Goal: Information Seeking & Learning: Learn about a topic

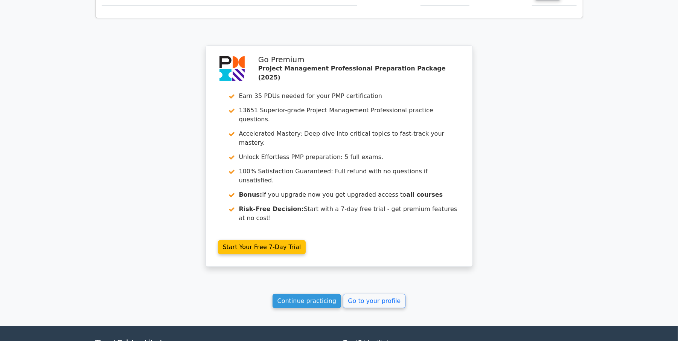
scroll to position [3965, 0]
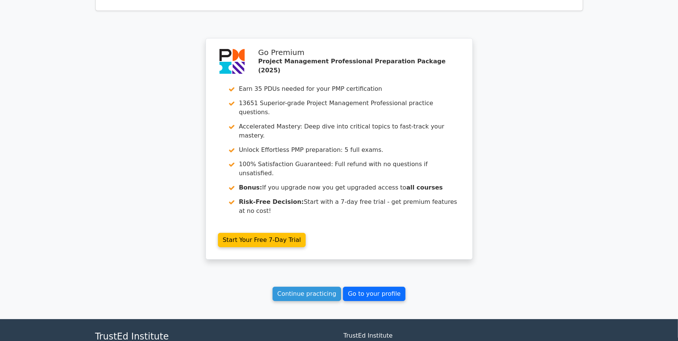
click at [345, 286] on link "Go to your profile" at bounding box center [374, 293] width 62 height 14
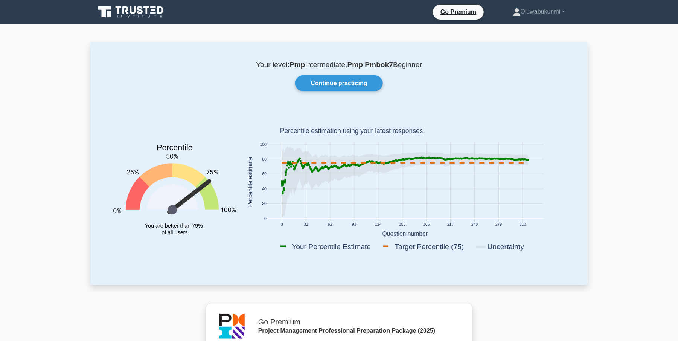
scroll to position [17, 0]
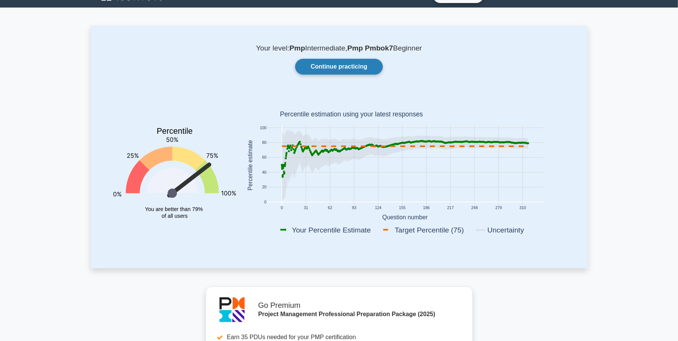
click at [335, 69] on link "Continue practicing" at bounding box center [338, 67] width 87 height 16
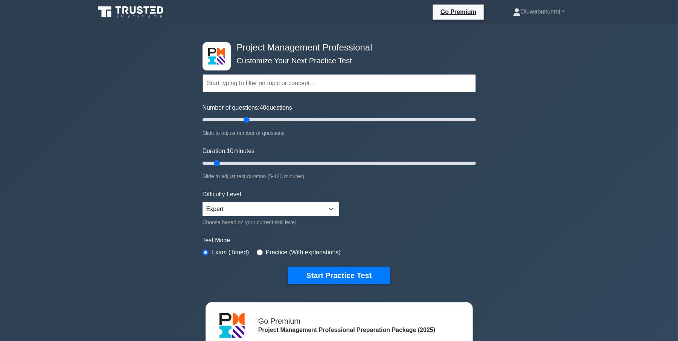
click at [248, 120] on input "Number of questions: 40 questions" at bounding box center [338, 119] width 273 height 9
click at [237, 119] on input "Number of questions: 35 questions" at bounding box center [338, 119] width 273 height 9
type input "25"
click at [231, 119] on input "Number of questions: 30 questions" at bounding box center [338, 119] width 273 height 9
type input "25"
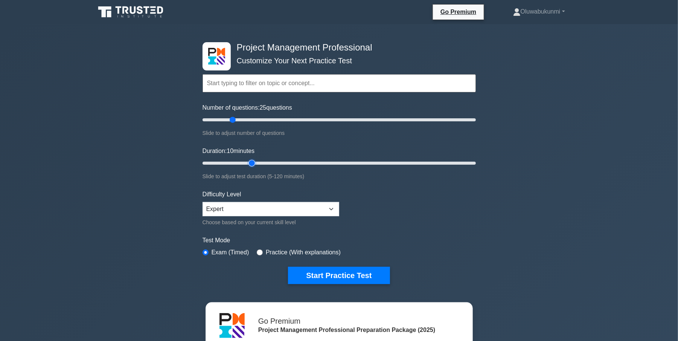
click at [253, 162] on input "Duration: 10 minutes" at bounding box center [338, 162] width 273 height 9
click at [324, 270] on button "Start Practice Test" at bounding box center [339, 274] width 102 height 17
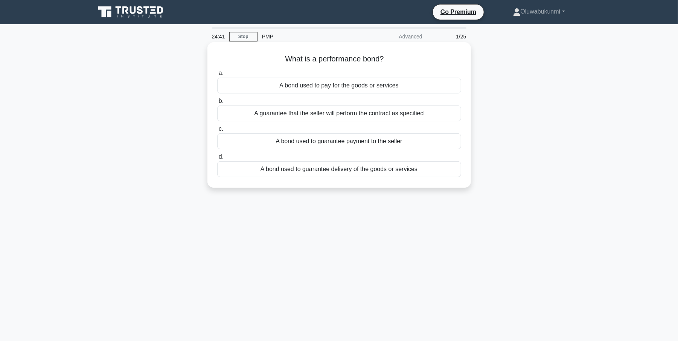
click at [342, 114] on div "A guarantee that the seller will perform the contract as specified" at bounding box center [339, 113] width 244 height 16
click at [217, 103] on input "b. A guarantee that the seller will perform the contract as specified" at bounding box center [217, 101] width 0 height 5
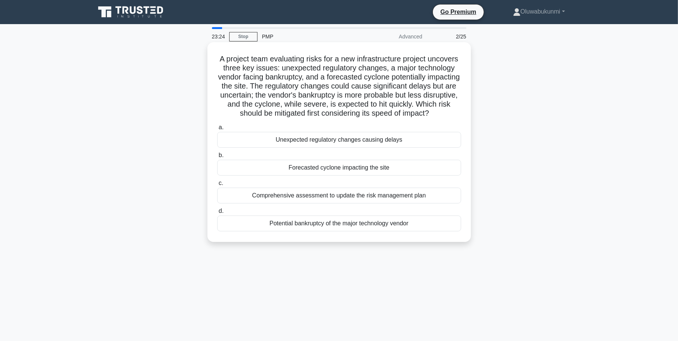
click at [322, 175] on div "Forecasted cyclone impacting the site" at bounding box center [339, 168] width 244 height 16
click at [217, 158] on input "b. Forecasted cyclone impacting the site" at bounding box center [217, 155] width 0 height 5
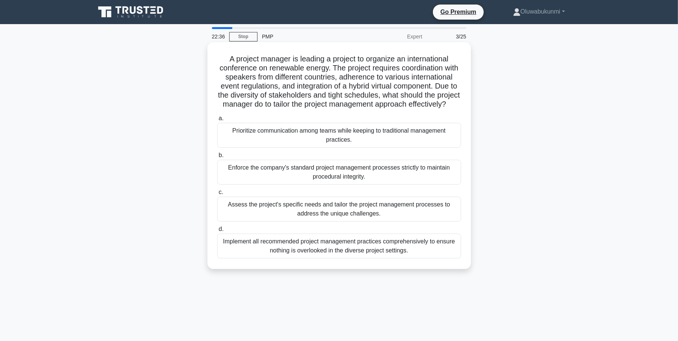
click at [286, 216] on div "Assess the project's specific needs and tailor the project management processes…" at bounding box center [339, 208] width 244 height 25
click at [217, 195] on input "c. Assess the project's specific needs and tailor the project management proces…" at bounding box center [217, 192] width 0 height 5
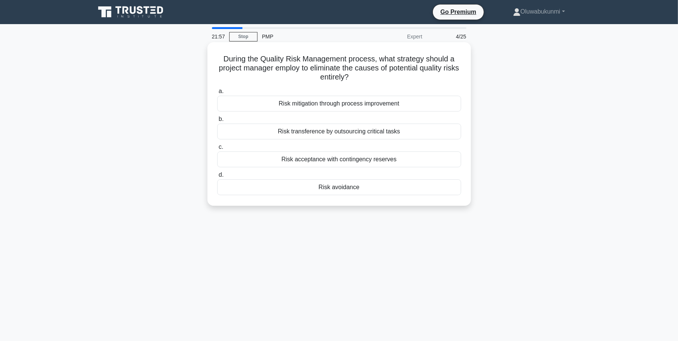
click at [344, 107] on div "Risk mitigation through process improvement" at bounding box center [339, 104] width 244 height 16
click at [217, 94] on input "a. Risk mitigation through process improvement" at bounding box center [217, 91] width 0 height 5
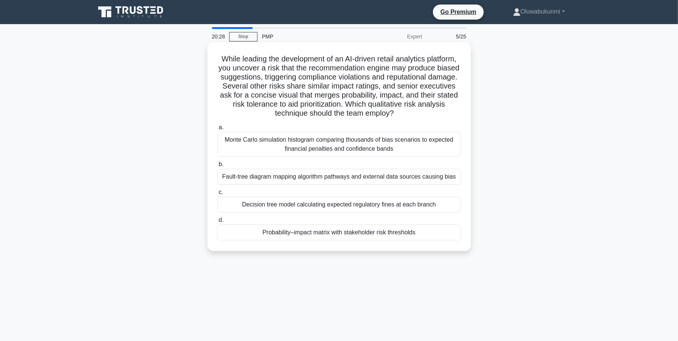
click at [255, 230] on div "Probability–impact matrix with stakeholder risk thresholds" at bounding box center [339, 232] width 244 height 16
click at [217, 222] on input "d. Probability–impact matrix with stakeholder risk thresholds" at bounding box center [217, 219] width 0 height 5
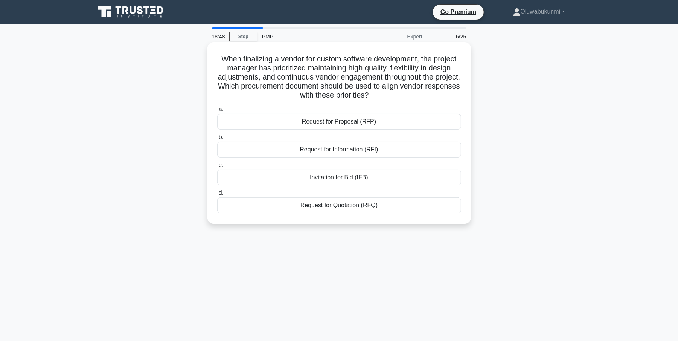
click at [354, 123] on div "Request for Proposal (RFP)" at bounding box center [339, 122] width 244 height 16
click at [217, 112] on input "a. Request for Proposal (RFP)" at bounding box center [217, 109] width 0 height 5
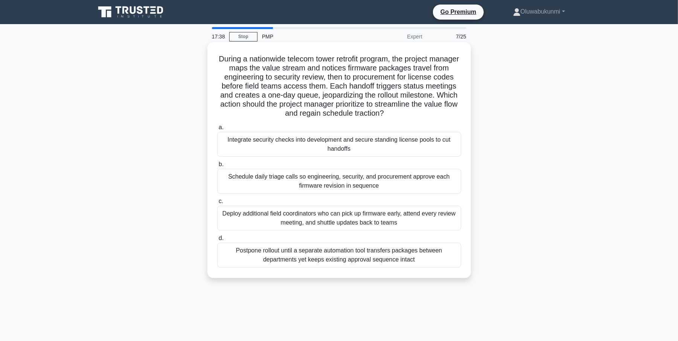
click at [339, 142] on div "Integrate security checks into development and secure standing license pools to…" at bounding box center [339, 144] width 244 height 25
click at [217, 130] on input "a. Integrate security checks into development and secure standing license pools…" at bounding box center [217, 127] width 0 height 5
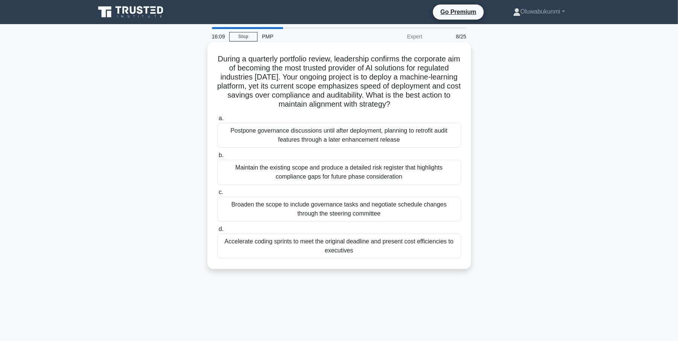
click at [303, 183] on div "Maintain the existing scope and produce a detailed risk register that highlight…" at bounding box center [339, 172] width 244 height 25
click at [217, 158] on input "b. Maintain the existing scope and produce a detailed risk register that highli…" at bounding box center [217, 155] width 0 height 5
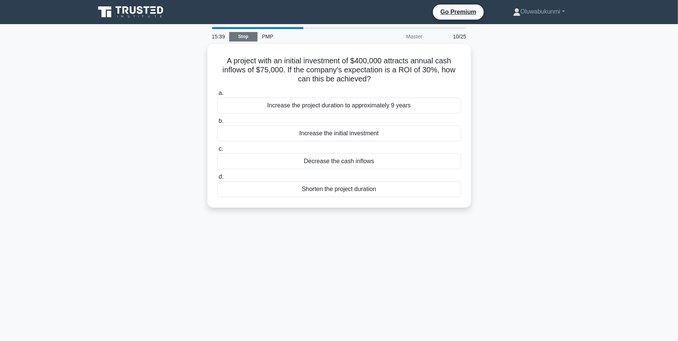
click at [234, 32] on link "Stop" at bounding box center [243, 36] width 28 height 9
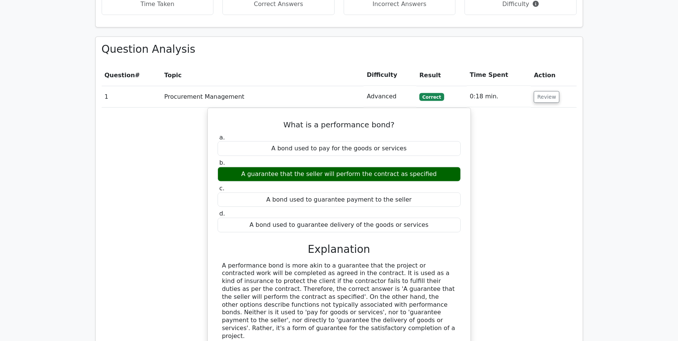
scroll to position [593, 0]
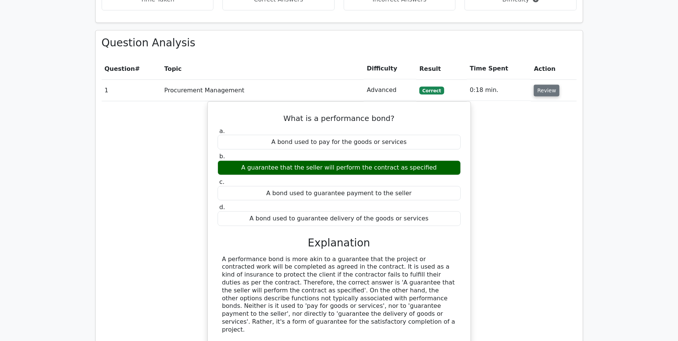
click at [539, 85] on button "Review" at bounding box center [547, 91] width 26 height 12
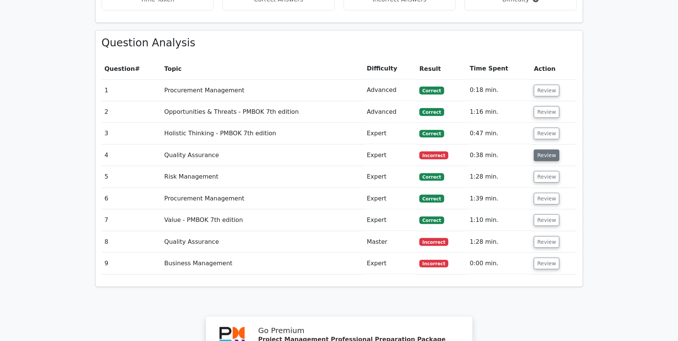
click at [543, 149] on button "Review" at bounding box center [547, 155] width 26 height 12
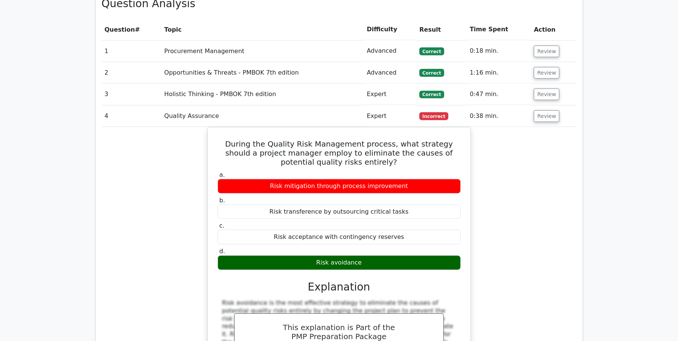
scroll to position [643, 0]
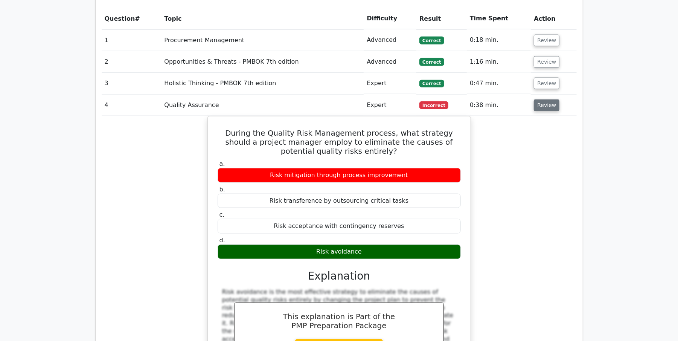
click at [540, 99] on button "Review" at bounding box center [547, 105] width 26 height 12
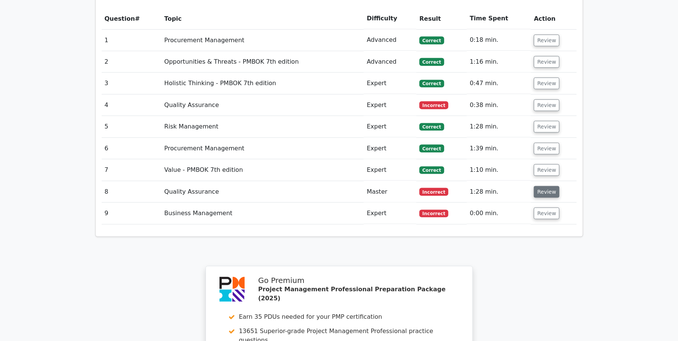
click at [541, 186] on button "Review" at bounding box center [547, 192] width 26 height 12
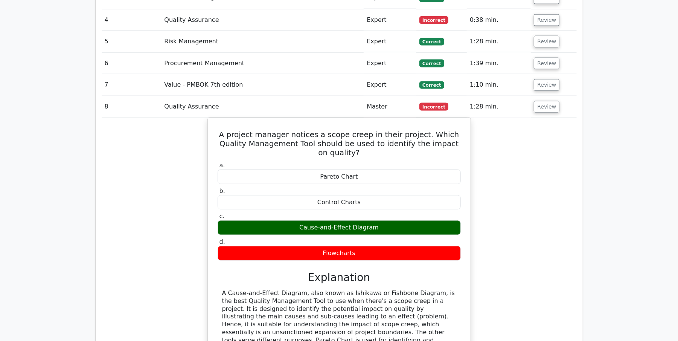
scroll to position [744, 0]
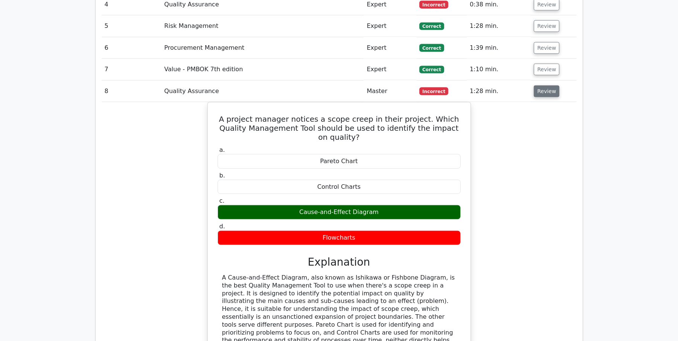
click at [548, 85] on button "Review" at bounding box center [547, 91] width 26 height 12
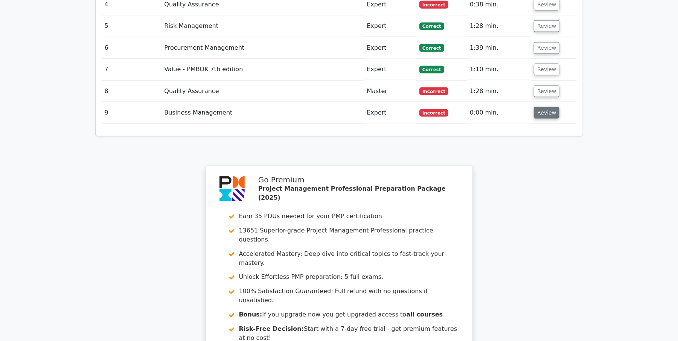
click at [545, 107] on button "Review" at bounding box center [547, 113] width 26 height 12
